Goal: Contribute content

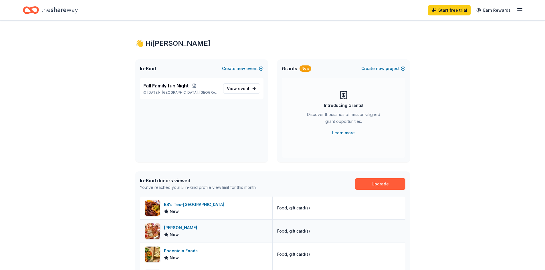
scroll to position [193, 0]
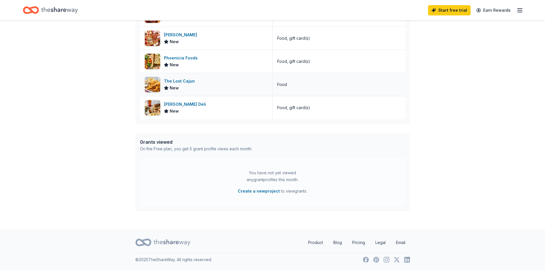
click at [185, 83] on div "The Lost Cajun" at bounding box center [180, 81] width 33 height 7
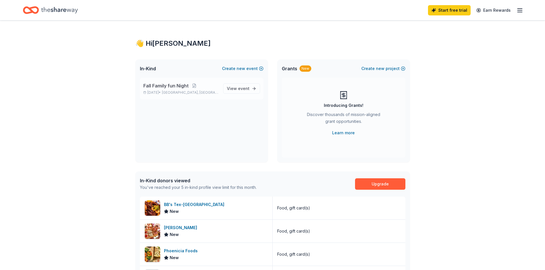
click at [171, 86] on span "Fall Family fun Night" at bounding box center [165, 85] width 45 height 7
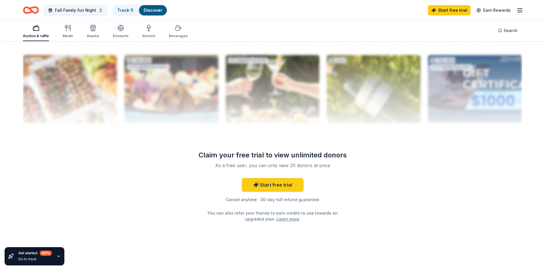
scroll to position [351, 0]
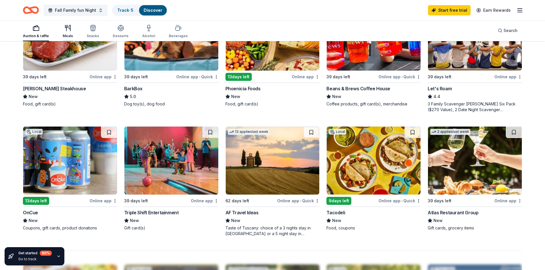
click at [68, 33] on div "Meals" at bounding box center [68, 32] width 10 height 14
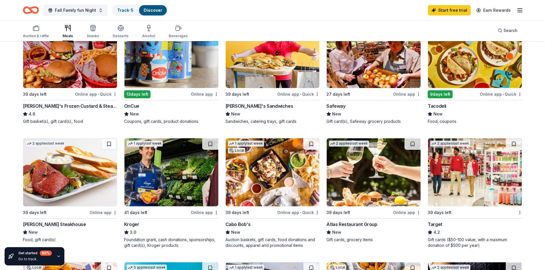
scroll to position [419, 0]
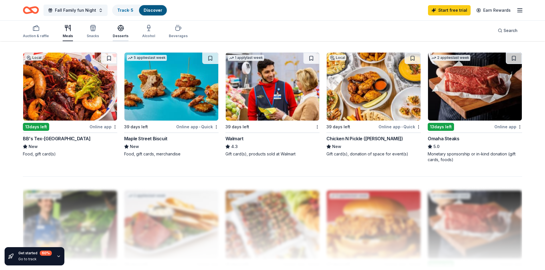
click at [117, 29] on icon "button" at bounding box center [120, 28] width 7 height 7
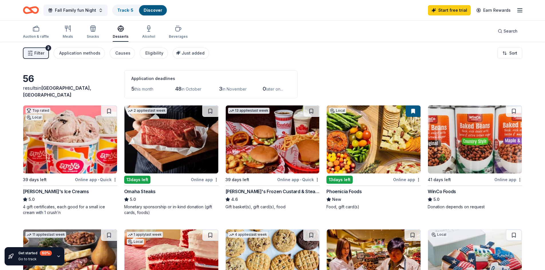
scroll to position [210, 0]
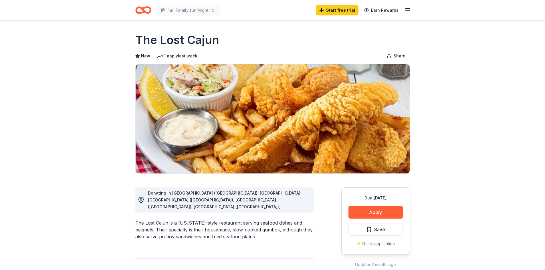
drag, startPoint x: 232, startPoint y: 43, endPoint x: 121, endPoint y: 31, distance: 111.6
click at [148, 37] on div "The Lost Cajun" at bounding box center [272, 40] width 274 height 16
click at [364, 212] on button "Apply" at bounding box center [375, 212] width 54 height 13
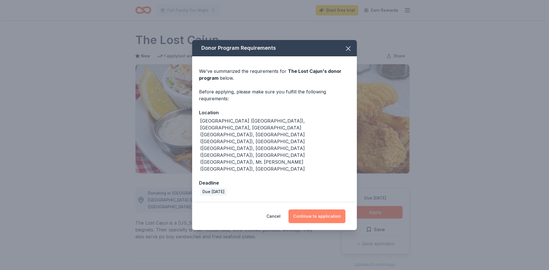
click at [310, 210] on button "Continue to application" at bounding box center [316, 217] width 57 height 14
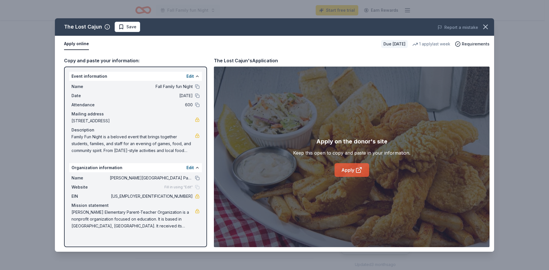
click at [352, 170] on link "Apply" at bounding box center [351, 170] width 35 height 14
click at [489, 27] on button "button" at bounding box center [485, 27] width 13 height 13
